Goal: Task Accomplishment & Management: Use online tool/utility

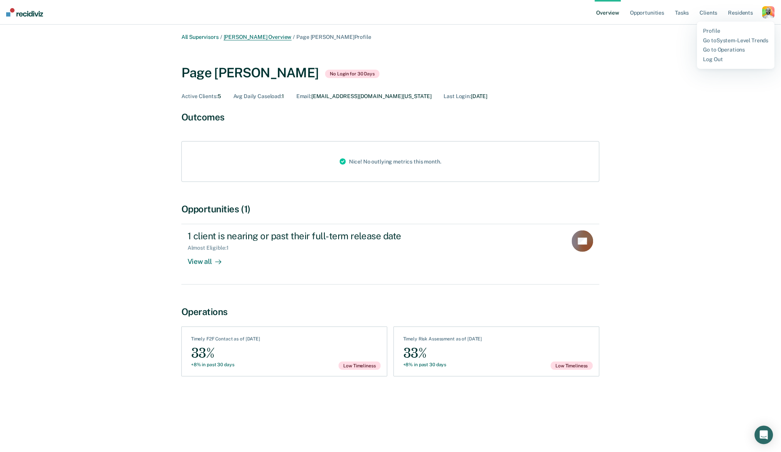
click at [235, 36] on link "[PERSON_NAME] Overview" at bounding box center [258, 37] width 68 height 7
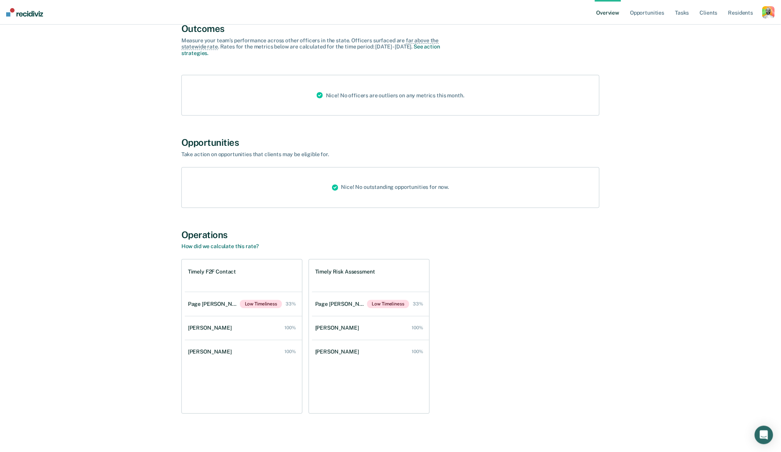
scroll to position [285, 0]
click at [339, 326] on div "[PERSON_NAME]" at bounding box center [338, 328] width 47 height 7
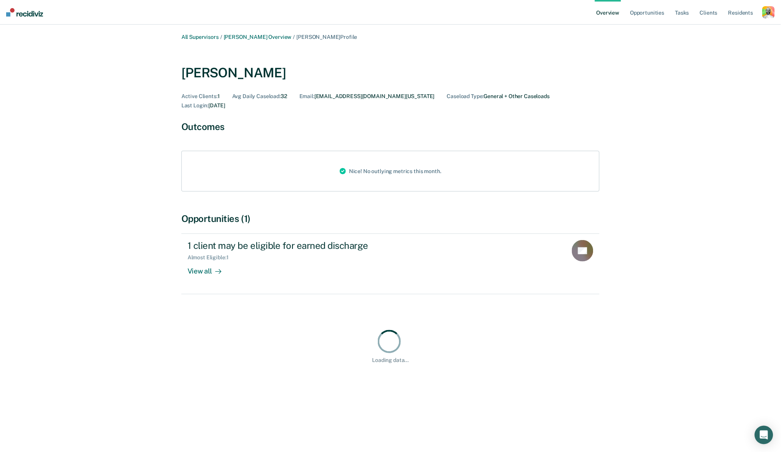
drag, startPoint x: 317, startPoint y: 95, endPoint x: 391, endPoint y: 96, distance: 73.8
click at [391, 96] on div "Active Clients : 1 Avg Daily Caseload : 32 Email : [EMAIL_ADDRESS][DOMAIN_NAME]…" at bounding box center [390, 101] width 418 height 16
copy div "[EMAIL_ADDRESS][DOMAIN_NAME][US_STATE]"
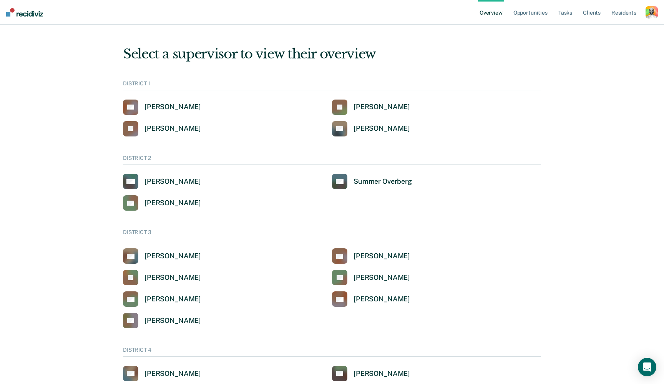
click at [647, 16] on div "button" at bounding box center [652, 12] width 12 height 12
click at [594, 31] on link "Profile" at bounding box center [619, 31] width 65 height 7
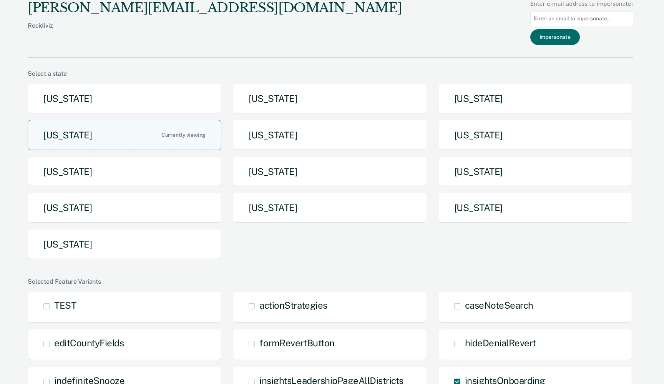
click at [584, 22] on input at bounding box center [581, 18] width 103 height 15
paste input "[EMAIL_ADDRESS][DOMAIN_NAME][US_STATE]"
type input "[EMAIL_ADDRESS][DOMAIN_NAME][US_STATE]"
click at [563, 35] on button "Impersonate" at bounding box center [555, 37] width 50 height 16
